Goal: Transaction & Acquisition: Book appointment/travel/reservation

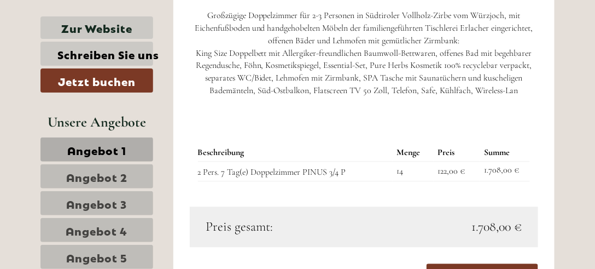
scroll to position [1751, 0]
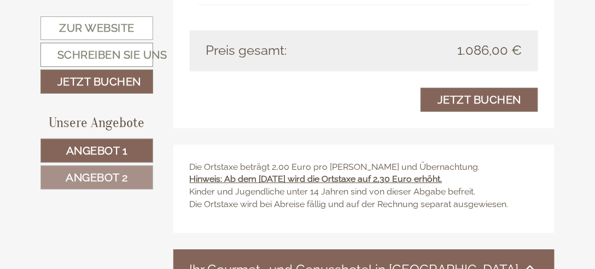
scroll to position [1696, 0]
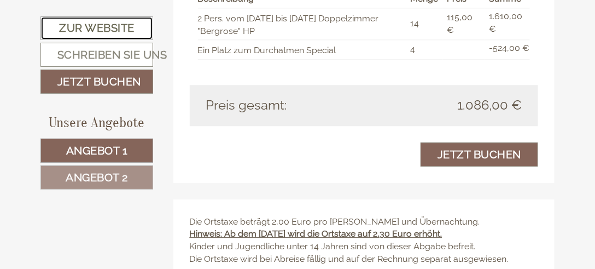
click at [79, 28] on link "Zur Website" at bounding box center [96, 28] width 113 height 24
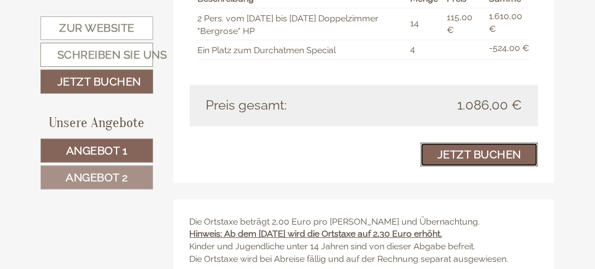
click at [472, 166] on link "Jetzt buchen" at bounding box center [480, 154] width 118 height 24
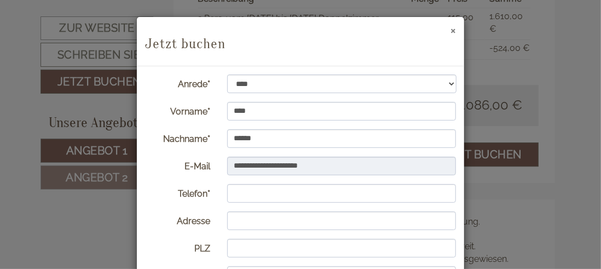
click at [450, 31] on button "×" at bounding box center [452, 29] width 5 height 11
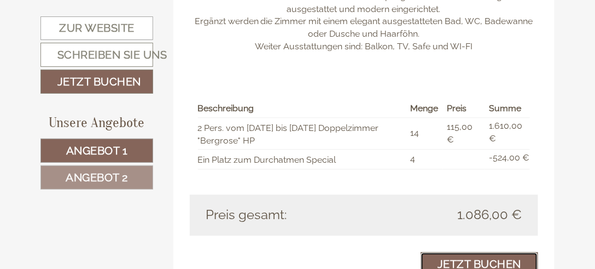
scroll to position [1477, 0]
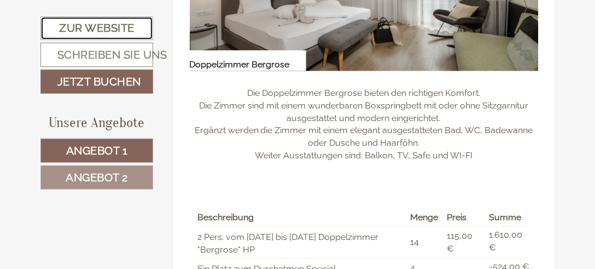
click at [85, 25] on link "Zur Website" at bounding box center [96, 28] width 113 height 24
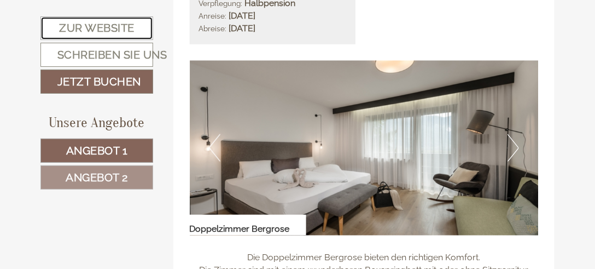
scroll to position [1368, 0]
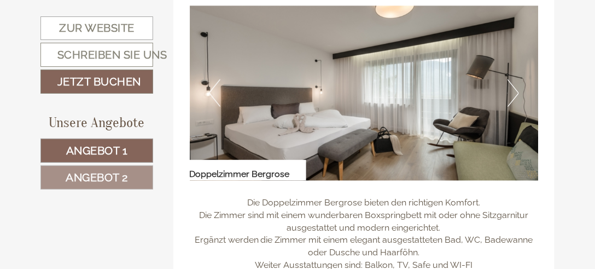
click at [515, 107] on button "Next" at bounding box center [513, 92] width 11 height 27
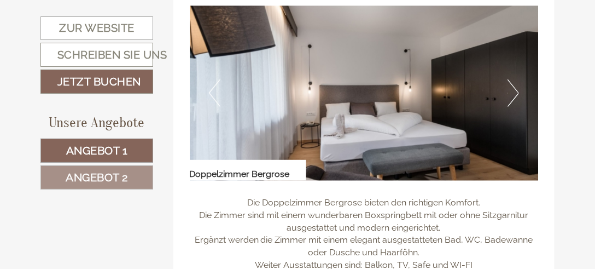
click at [213, 107] on button "Previous" at bounding box center [214, 92] width 11 height 27
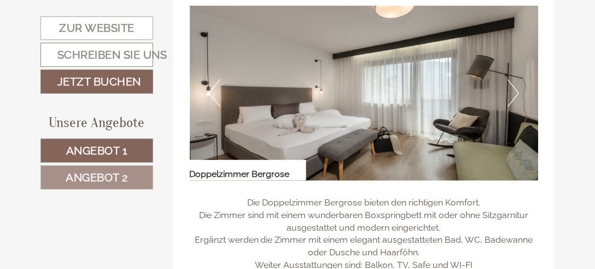
click at [513, 107] on button "Next" at bounding box center [513, 92] width 11 height 27
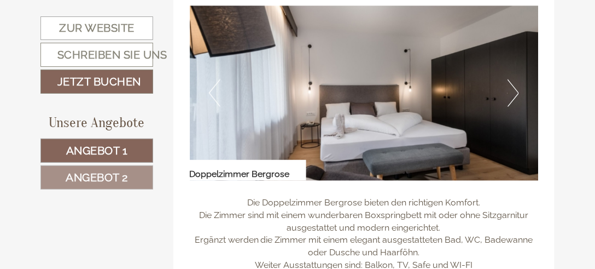
click at [518, 107] on button "Next" at bounding box center [513, 92] width 11 height 27
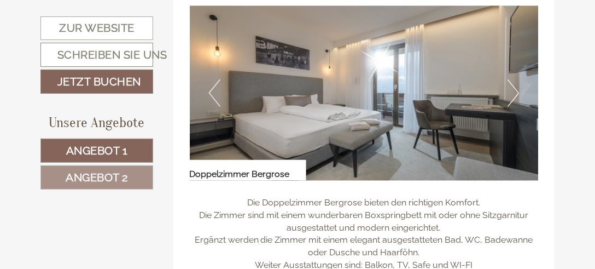
click at [519, 107] on button "Next" at bounding box center [513, 92] width 11 height 27
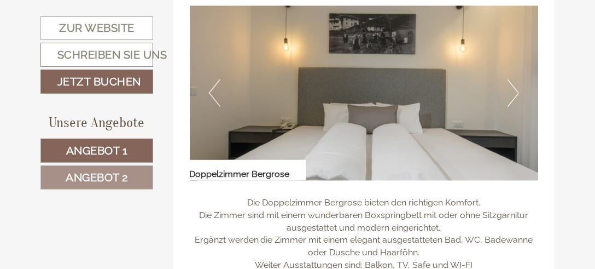
click at [519, 107] on button "Next" at bounding box center [513, 92] width 11 height 27
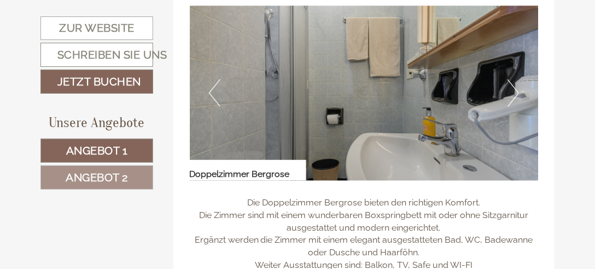
click at [520, 113] on img at bounding box center [364, 93] width 349 height 175
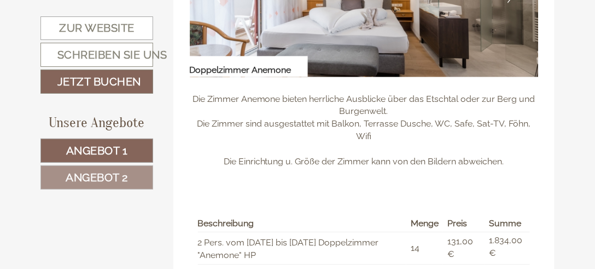
scroll to position [656, 0]
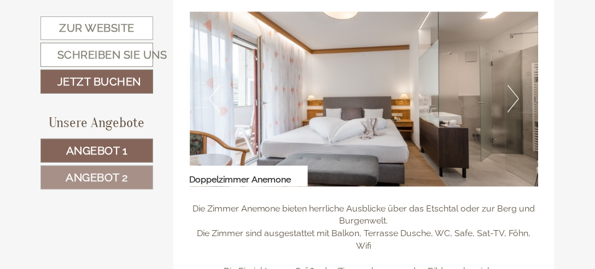
click at [510, 108] on button "Next" at bounding box center [513, 98] width 11 height 27
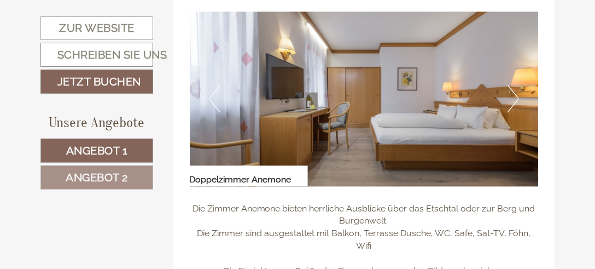
click at [510, 108] on button "Next" at bounding box center [513, 98] width 11 height 27
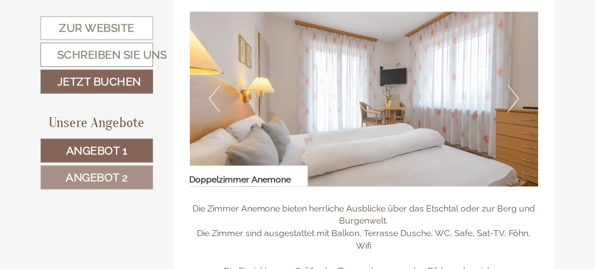
click at [511, 109] on button "Next" at bounding box center [513, 98] width 11 height 27
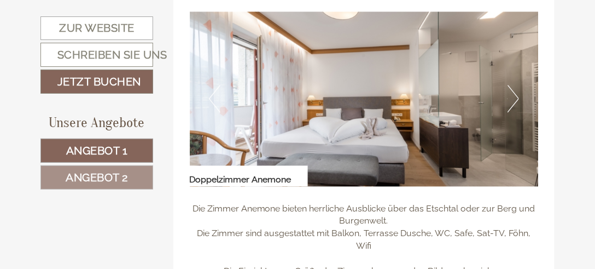
scroll to position [821, 0]
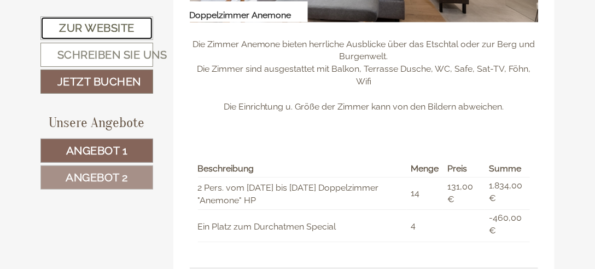
click at [101, 24] on link "Zur Website" at bounding box center [96, 28] width 113 height 24
